Goal: Information Seeking & Learning: Check status

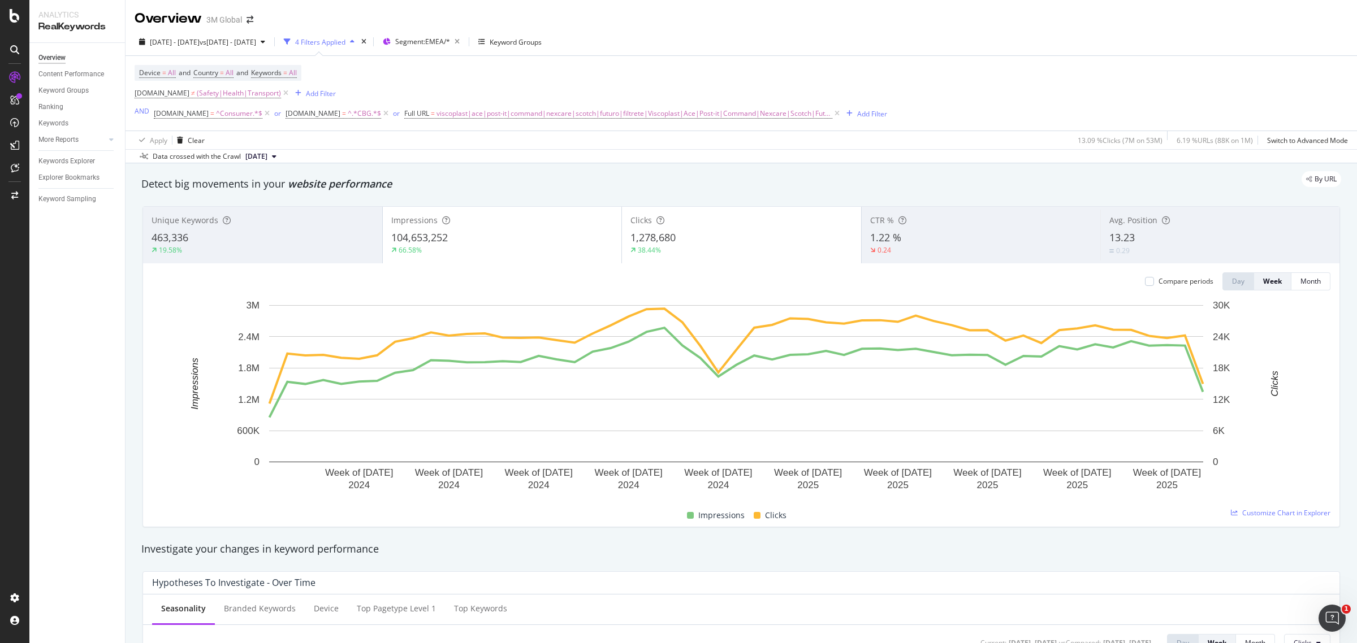
click at [657, 33] on div "2024 Jul. 4th - 2025 Jul. 3rd vs 2023 Jul. 4th - 2024 Jul. 3rd 4 Filters Applie…" at bounding box center [740, 44] width 1231 height 23
click at [1145, 280] on div at bounding box center [1149, 281] width 9 height 9
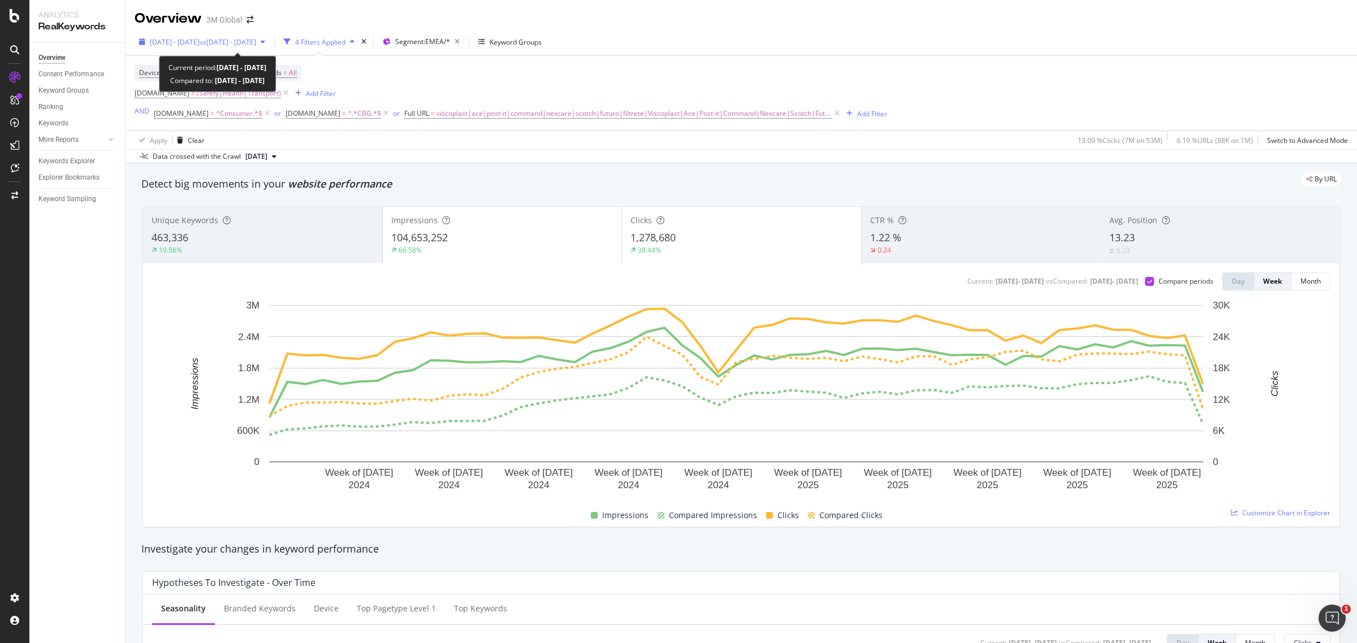
click at [270, 38] on div "button" at bounding box center [263, 41] width 14 height 7
click at [499, 79] on div "Device = All and Country = All and Keywords = All DCSext.Business ≠ (Safety|Hea…" at bounding box center [511, 93] width 752 height 57
click at [200, 38] on span "2024 Jul. 4th - 2025 Jul. 3rd" at bounding box center [175, 42] width 50 height 10
click at [847, 84] on div "Device = All and Country = All and Keywords = All DCSext.Business ≠ (Safety|Hea…" at bounding box center [511, 93] width 752 height 57
click at [1145, 285] on div at bounding box center [1149, 281] width 9 height 9
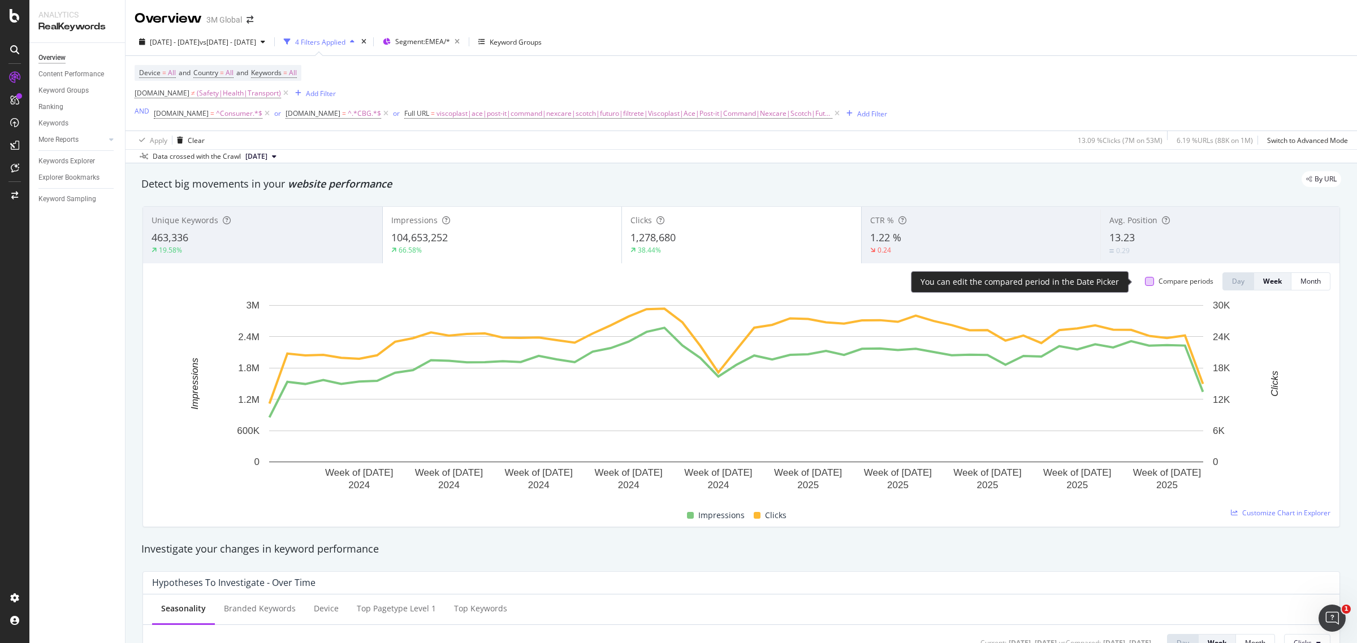
click at [1145, 284] on div at bounding box center [1149, 281] width 9 height 9
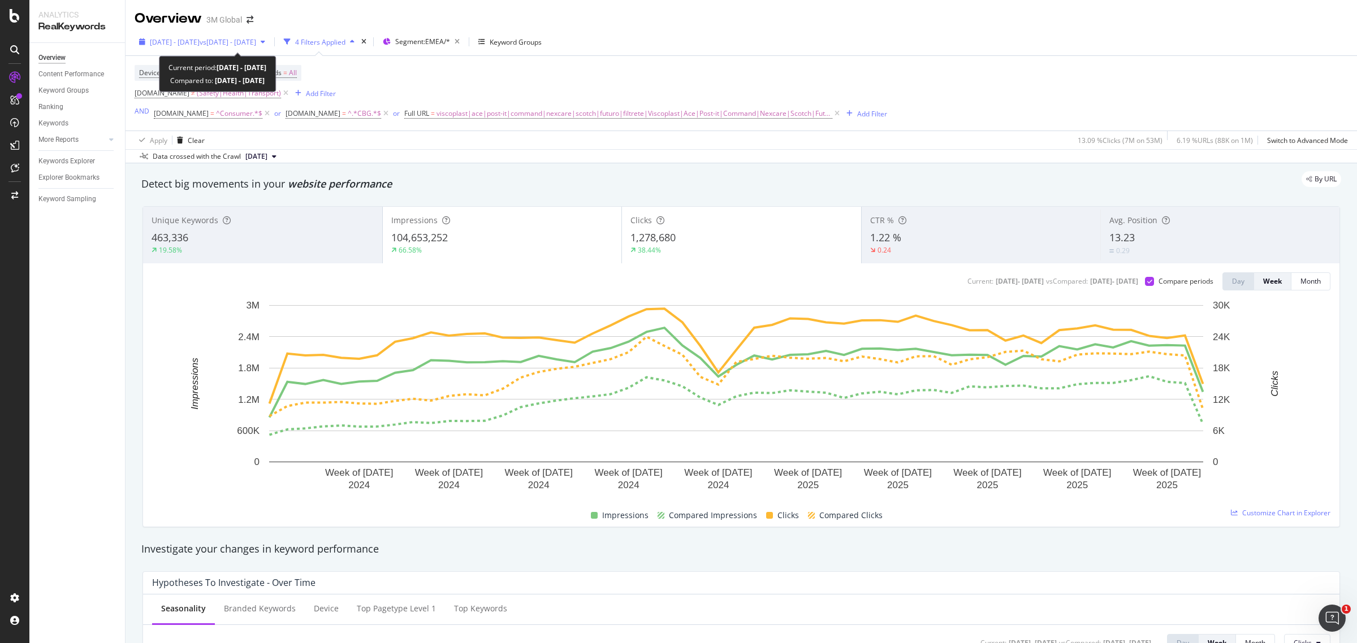
click at [270, 45] on div "2024 Jul. 4th - 2025 Jul. 3rd vs 2023 Jul. 4th - 2024 Jul. 3rd" at bounding box center [202, 41] width 135 height 17
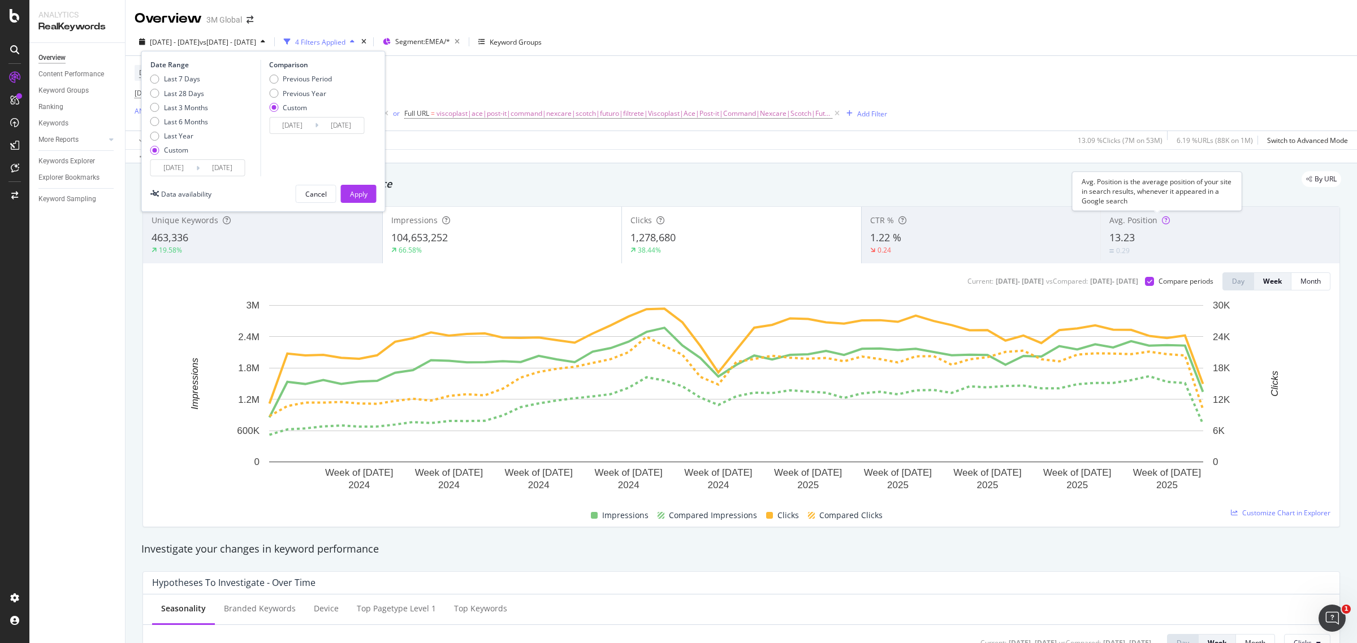
click at [1210, 207] on div "Avg. Position is the average position of your site in search results, whenever …" at bounding box center [1157, 191] width 170 height 39
